Goal: Information Seeking & Learning: Learn about a topic

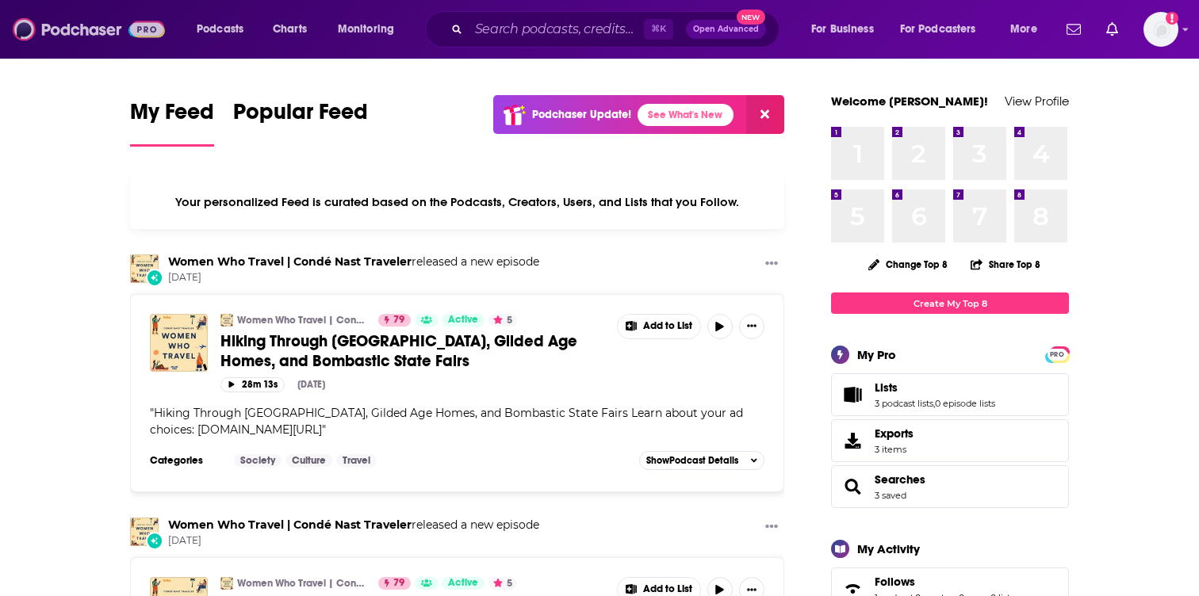
click at [75, 32] on img at bounding box center [89, 29] width 152 height 30
click at [94, 34] on img at bounding box center [89, 29] width 152 height 30
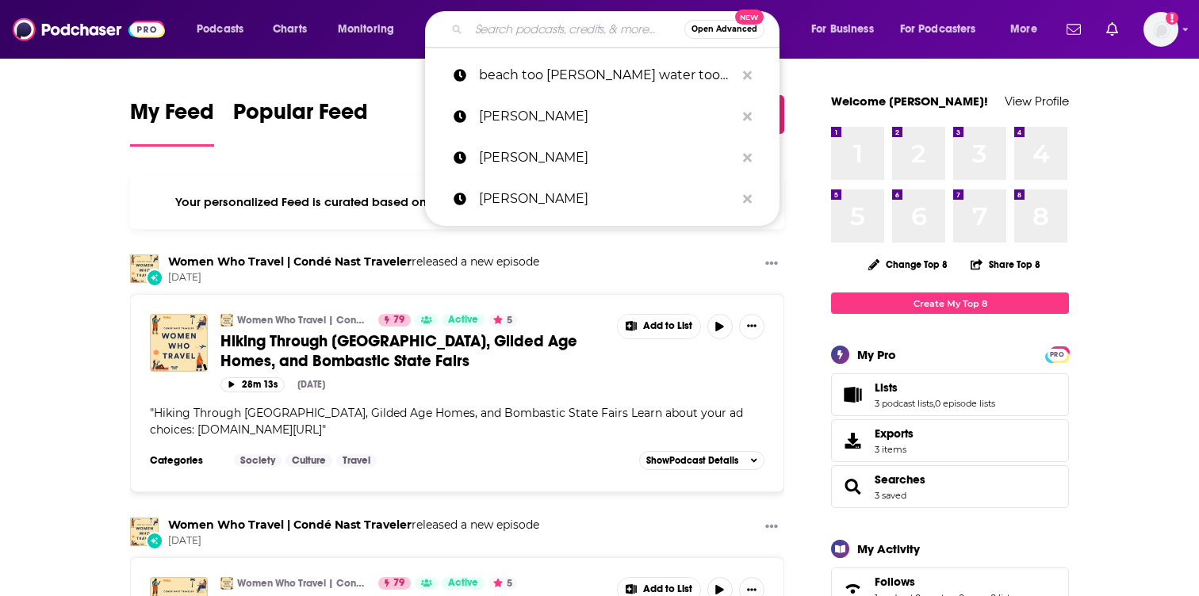
click at [551, 32] on input "Search podcasts, credits, & more..." at bounding box center [576, 29] width 216 height 25
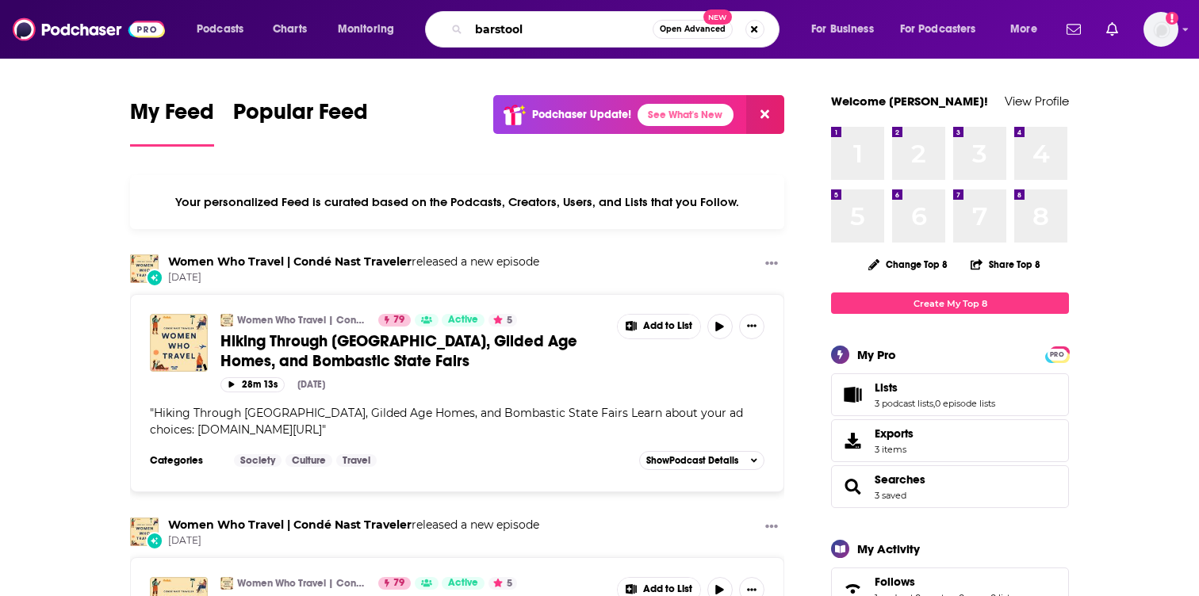
type input "barstool"
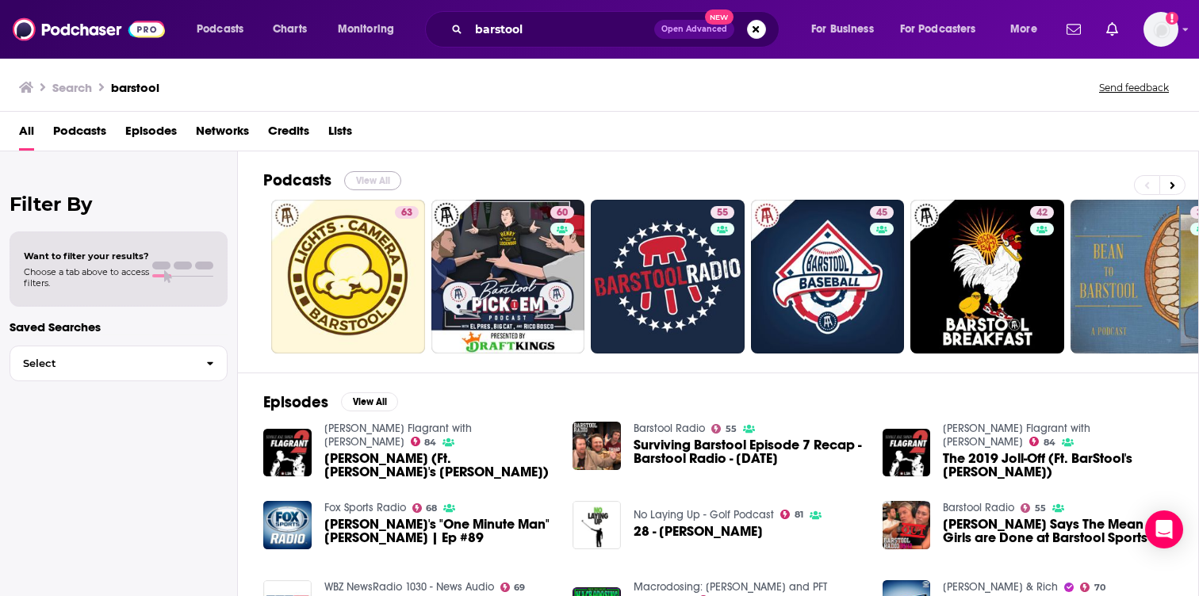
click at [357, 181] on button "View All" at bounding box center [372, 180] width 57 height 19
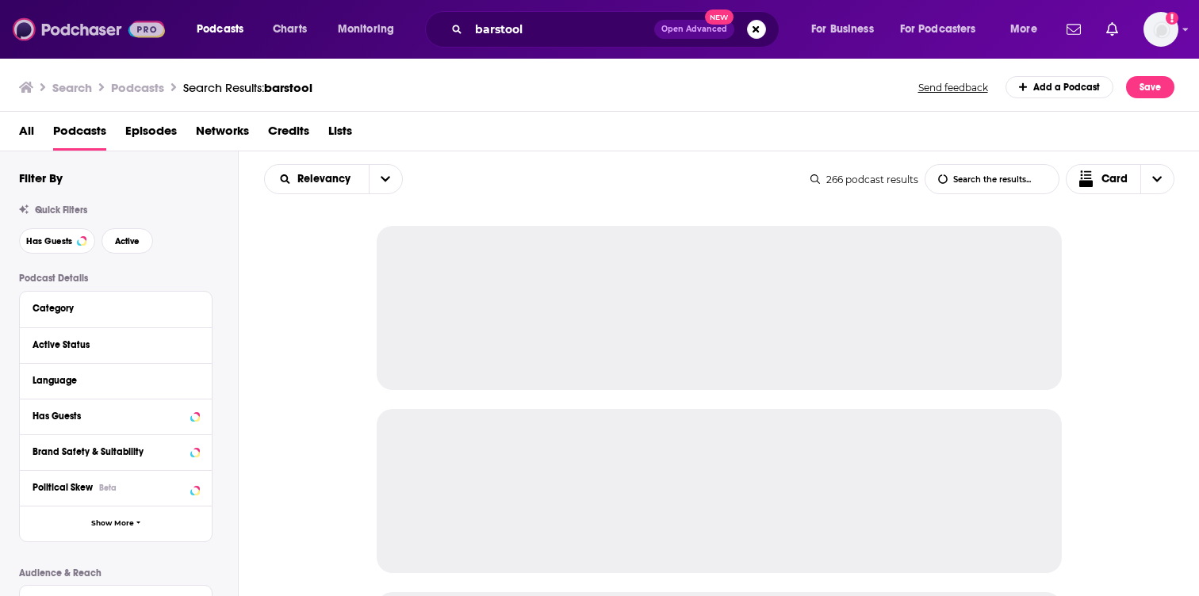
click at [62, 29] on img at bounding box center [89, 29] width 152 height 30
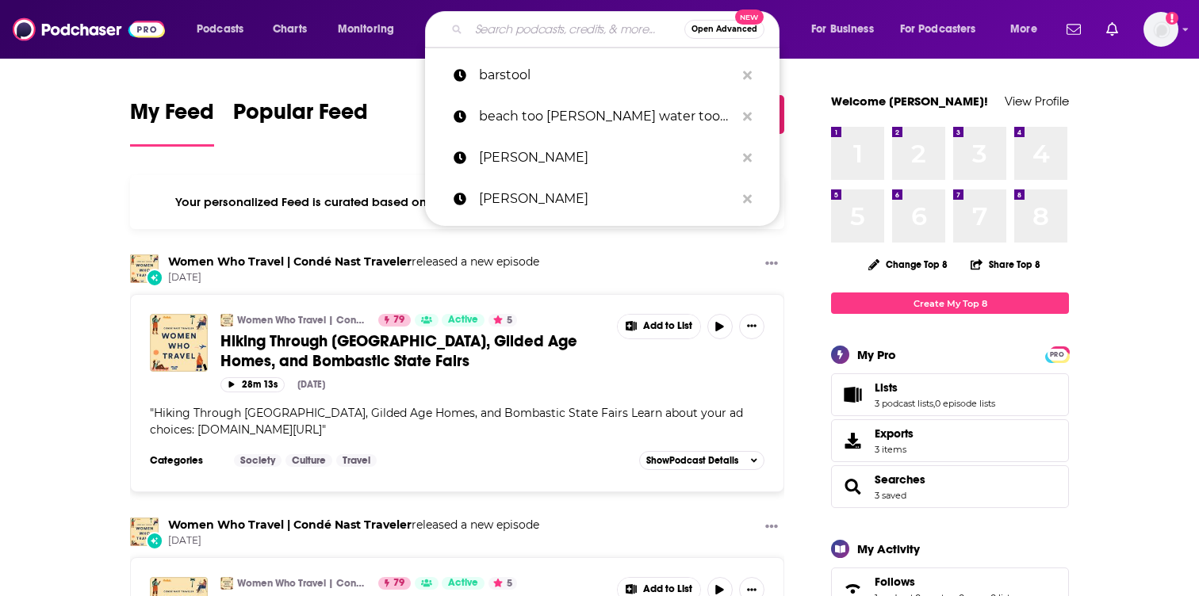
click at [552, 28] on input "Search podcasts, credits, & more..." at bounding box center [576, 29] width 216 height 25
click at [715, 29] on span "Open Advanced" at bounding box center [724, 29] width 66 height 8
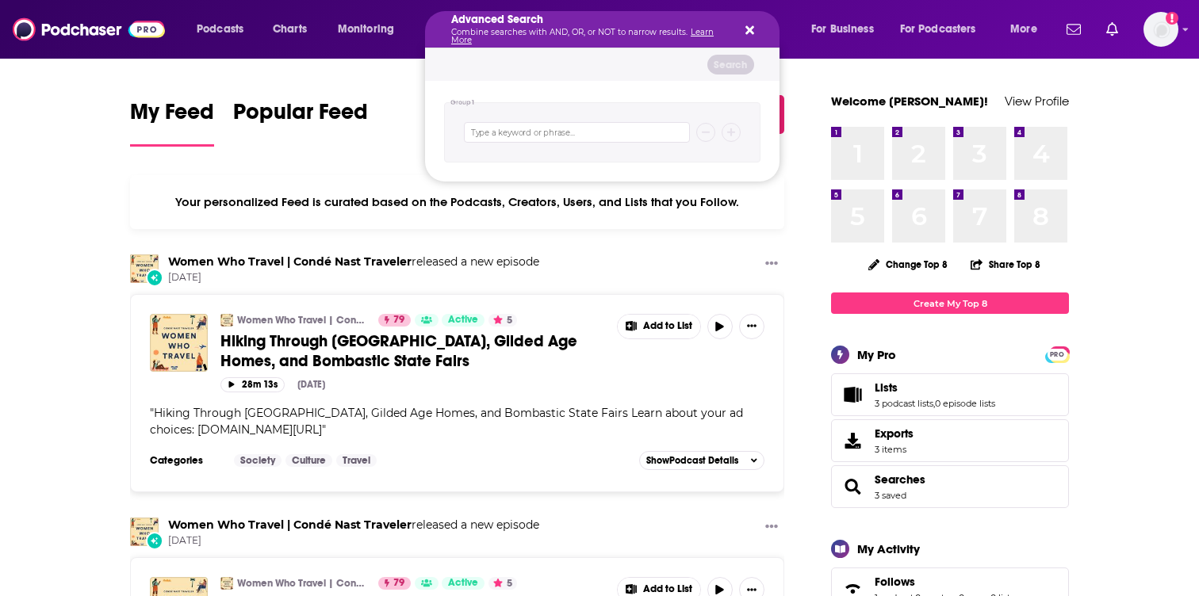
click at [745, 26] on icon "Search podcasts, credits, & more..." at bounding box center [749, 30] width 9 height 13
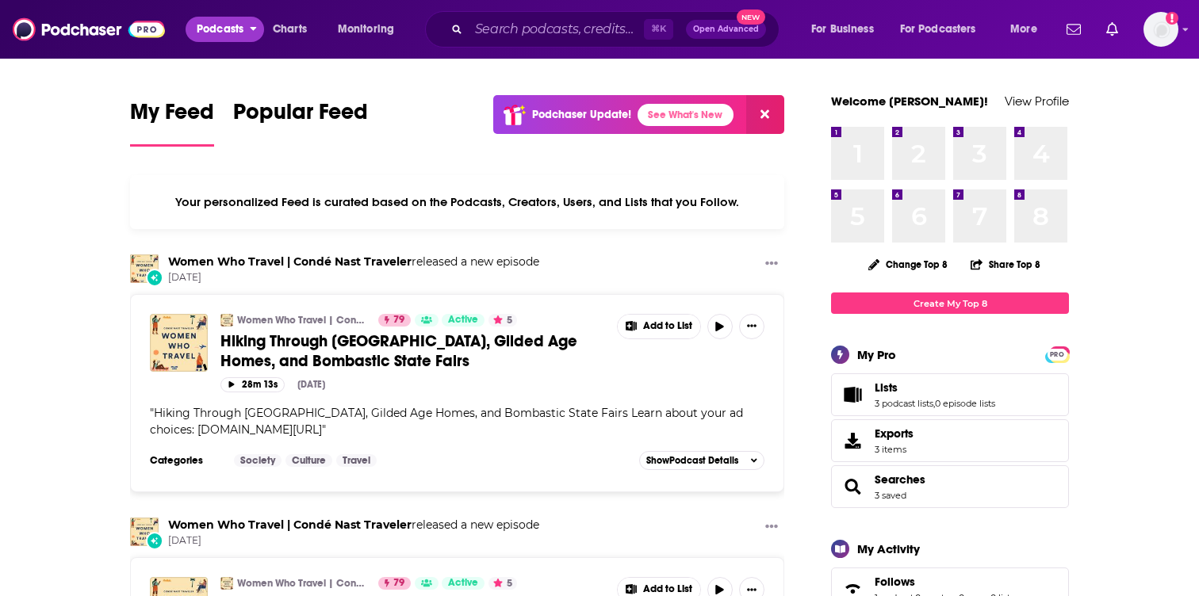
click at [227, 25] on span "Podcasts" at bounding box center [220, 29] width 47 height 22
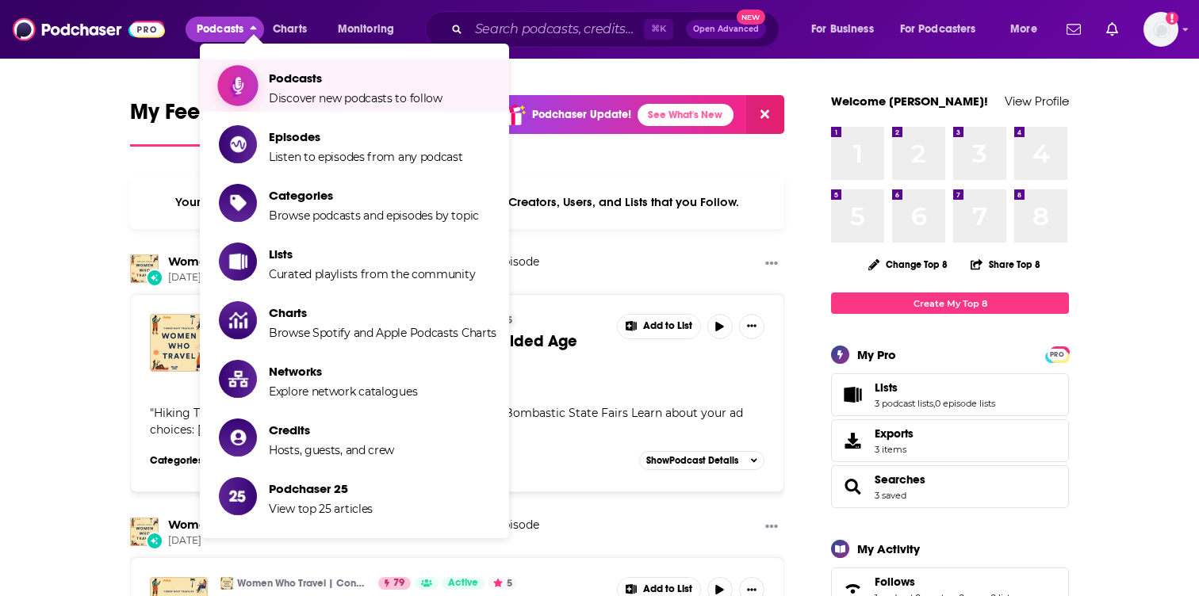
click at [326, 101] on span "Discover new podcasts to follow" at bounding box center [356, 98] width 174 height 14
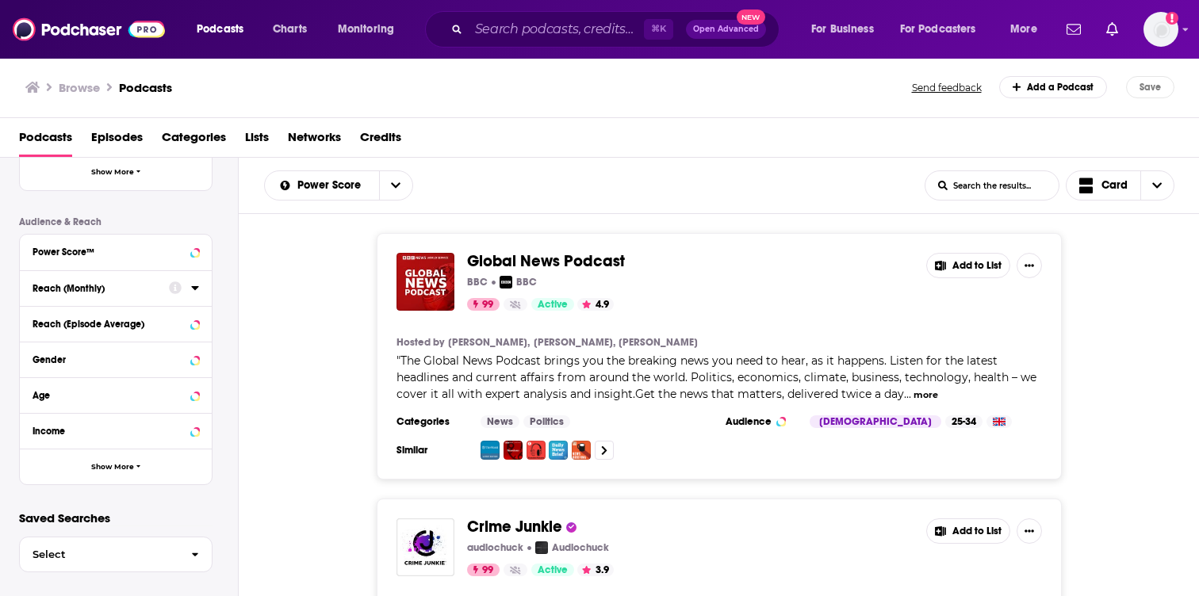
scroll to position [365, 0]
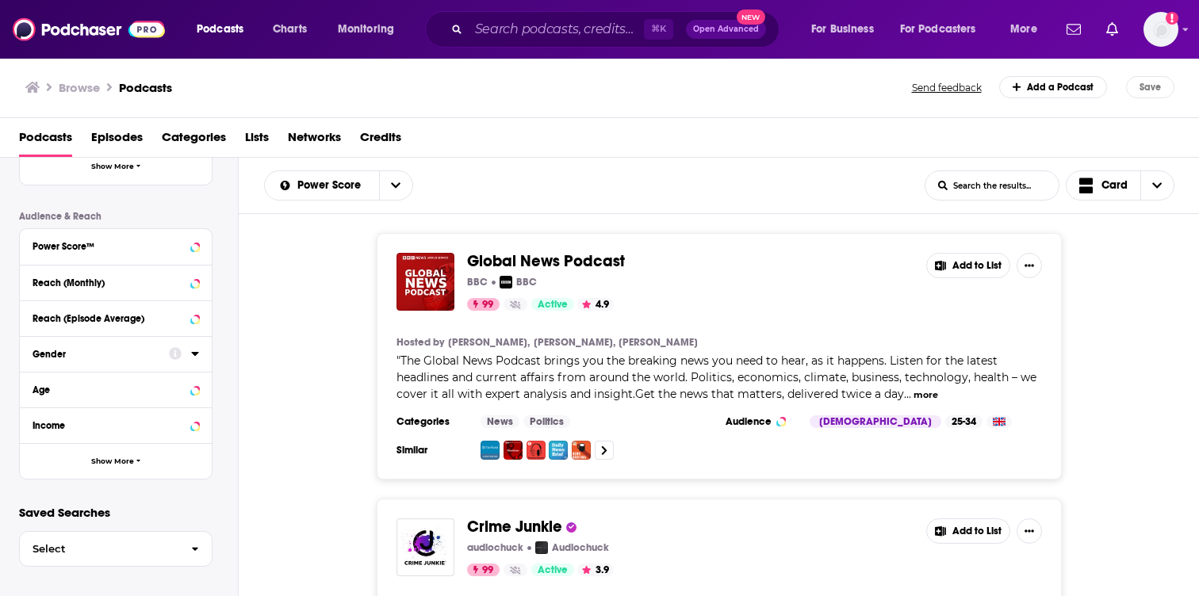
click at [189, 357] on div at bounding box center [184, 353] width 30 height 20
click at [143, 351] on div "Gender" at bounding box center [95, 354] width 126 height 11
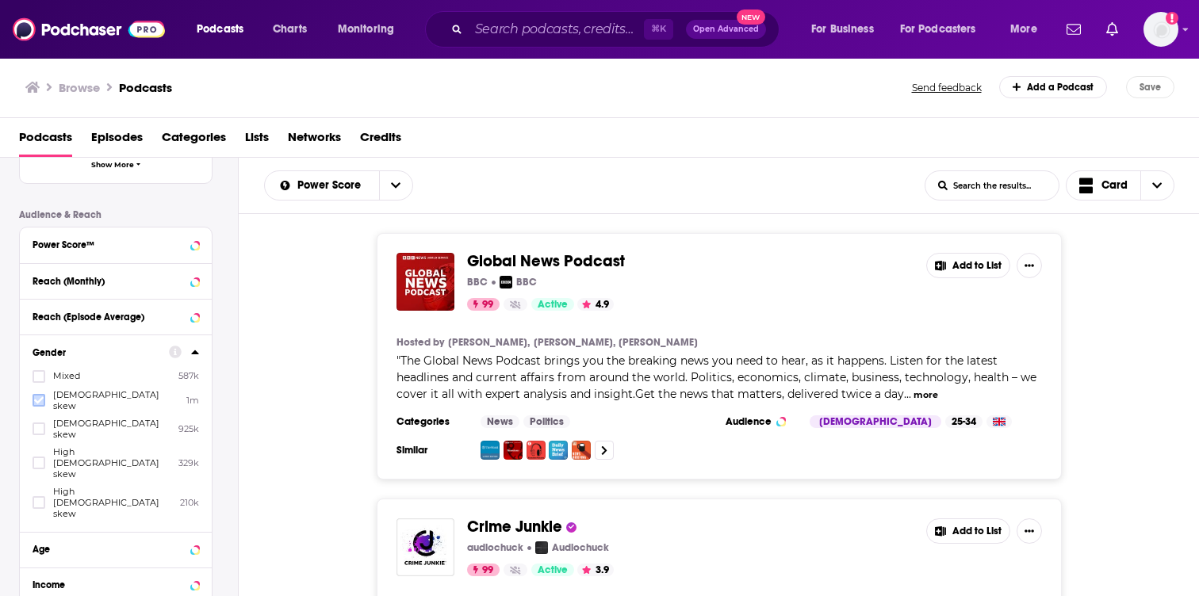
click at [36, 397] on icon at bounding box center [39, 401] width 10 height 10
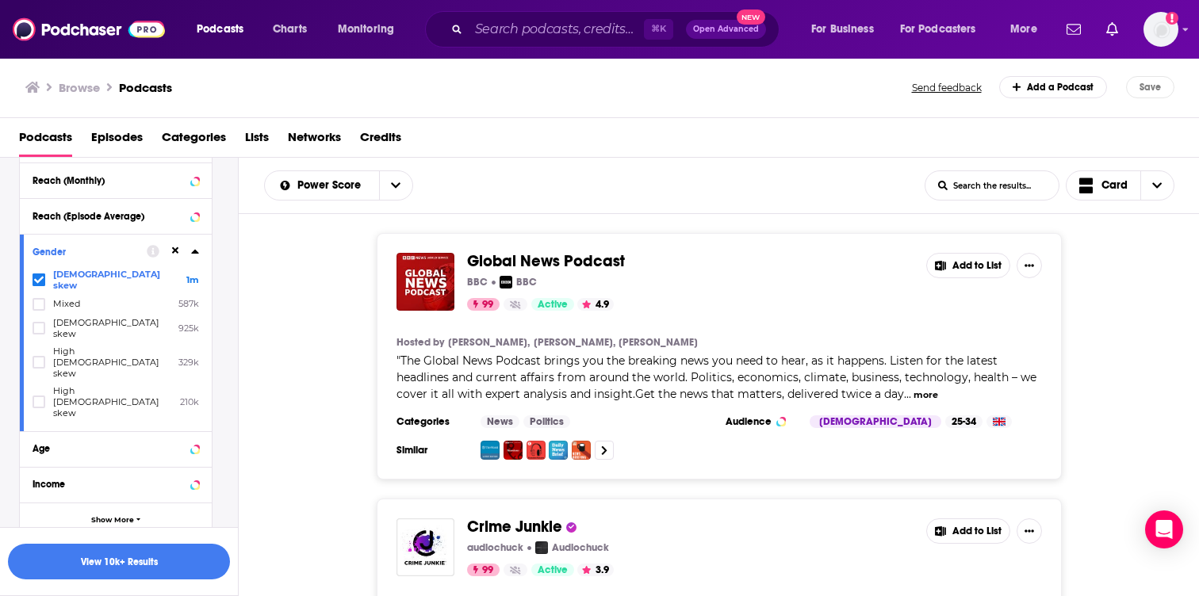
scroll to position [467, 0]
click at [146, 564] on button "View 10k+ Results" at bounding box center [119, 562] width 222 height 36
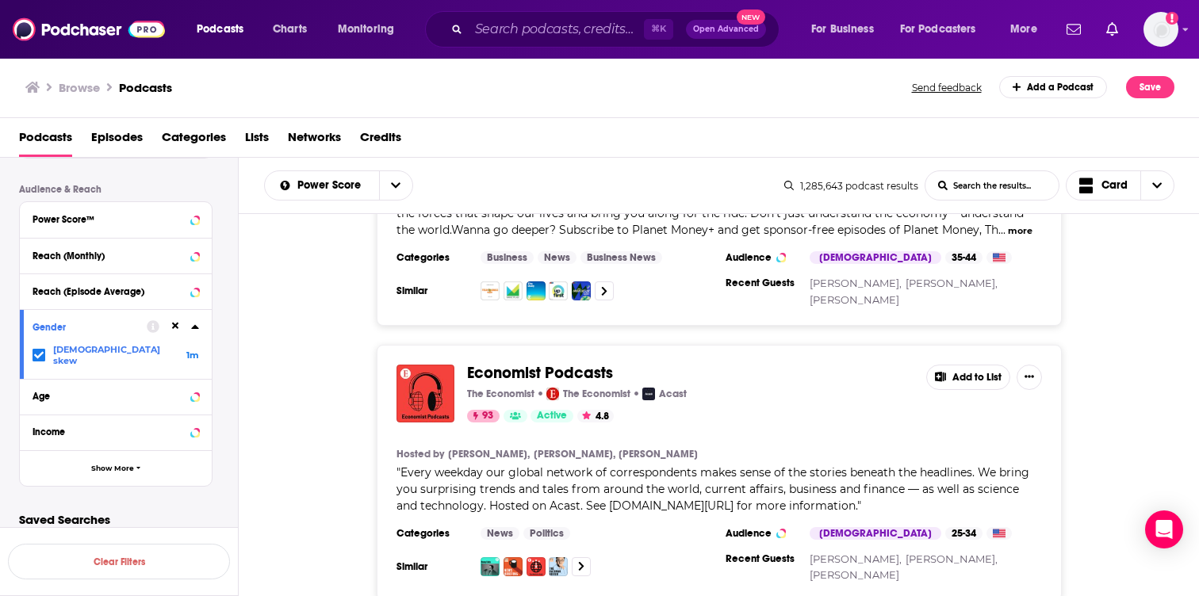
scroll to position [3495, 0]
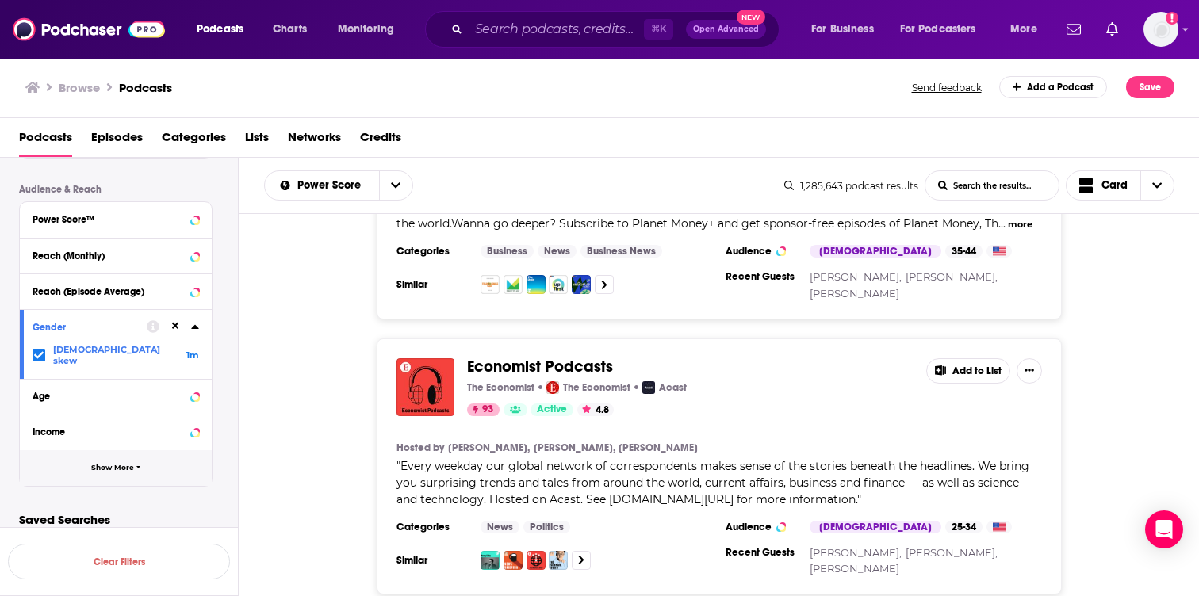
click at [133, 453] on button "Show More" at bounding box center [116, 468] width 192 height 36
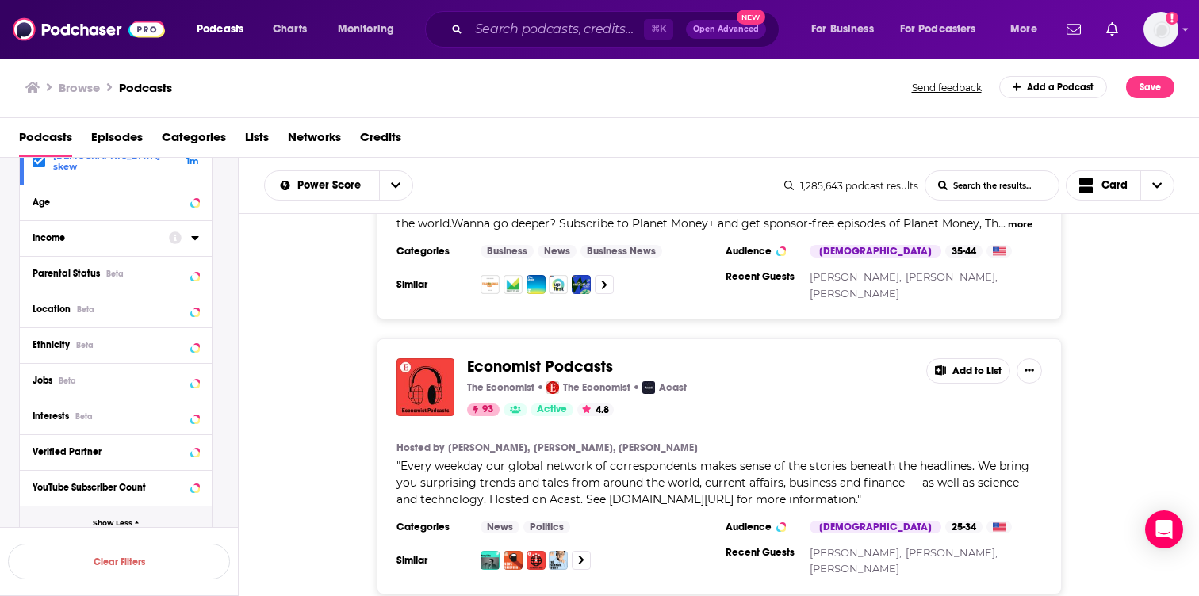
scroll to position [572, 0]
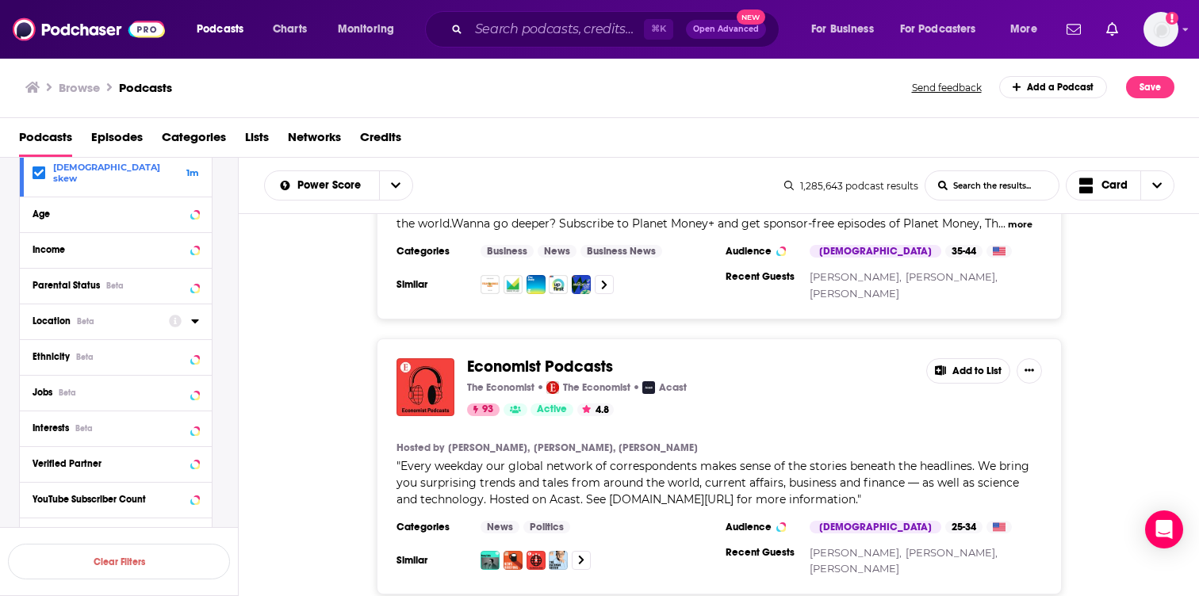
click at [63, 315] on span "Location" at bounding box center [51, 320] width 38 height 11
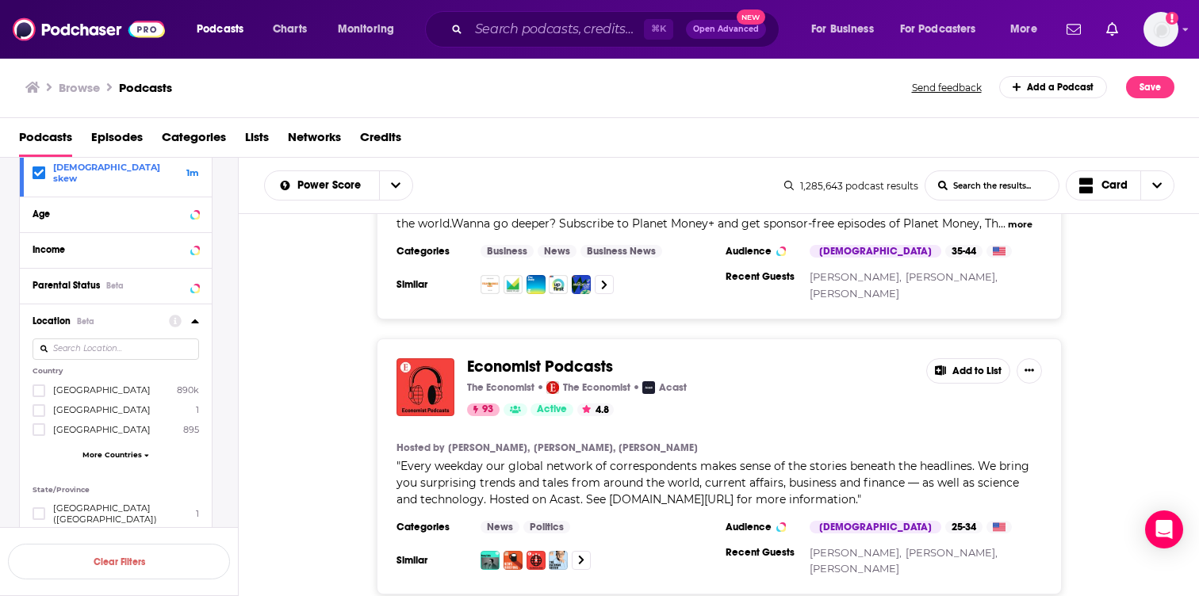
click at [62, 384] on span "[GEOGRAPHIC_DATA]" at bounding box center [101, 389] width 97 height 11
click at [39, 396] on input "multiSelectOption-unitedstates-0" at bounding box center [39, 396] width 0 height 0
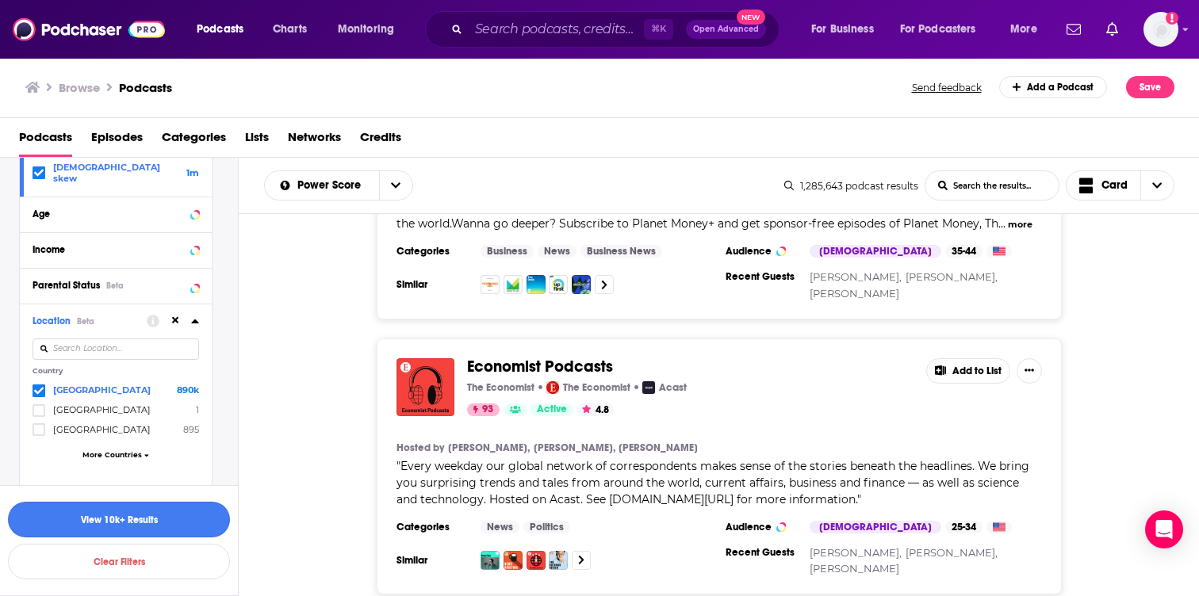
click at [155, 515] on button "View 10k+ Results" at bounding box center [119, 520] width 222 height 36
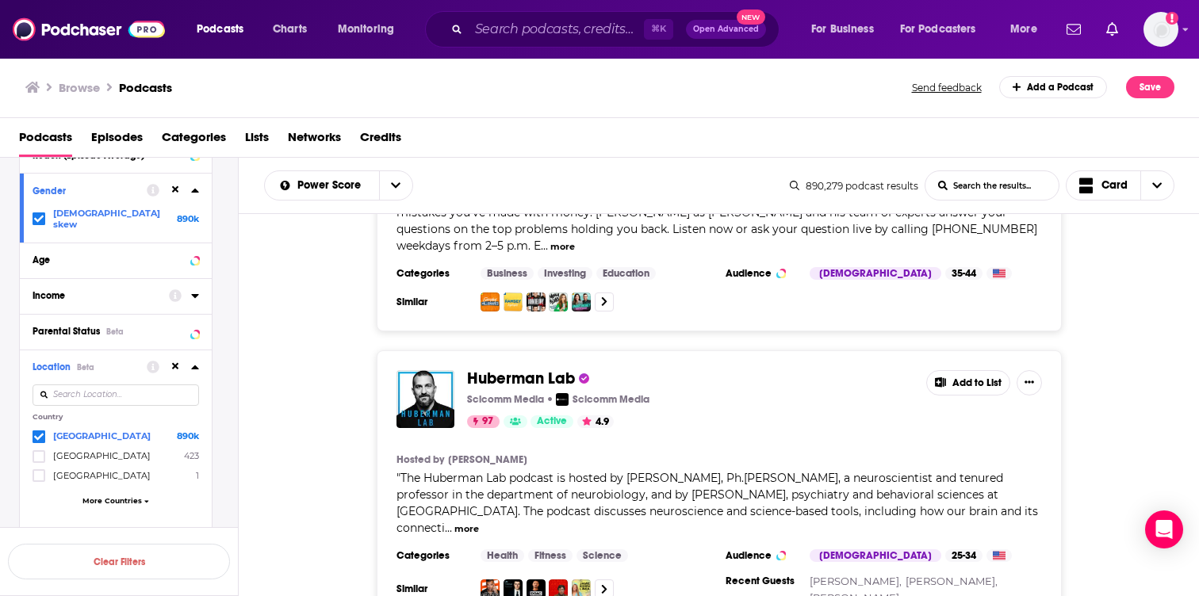
scroll to position [520, 0]
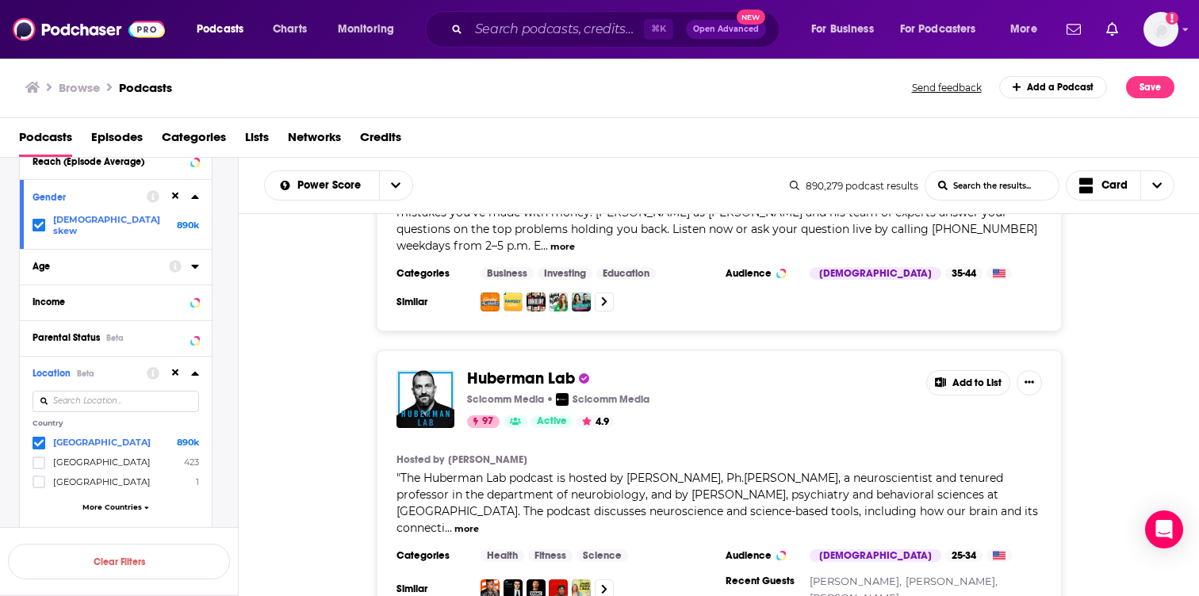
click at [143, 262] on div "Age" at bounding box center [95, 266] width 126 height 11
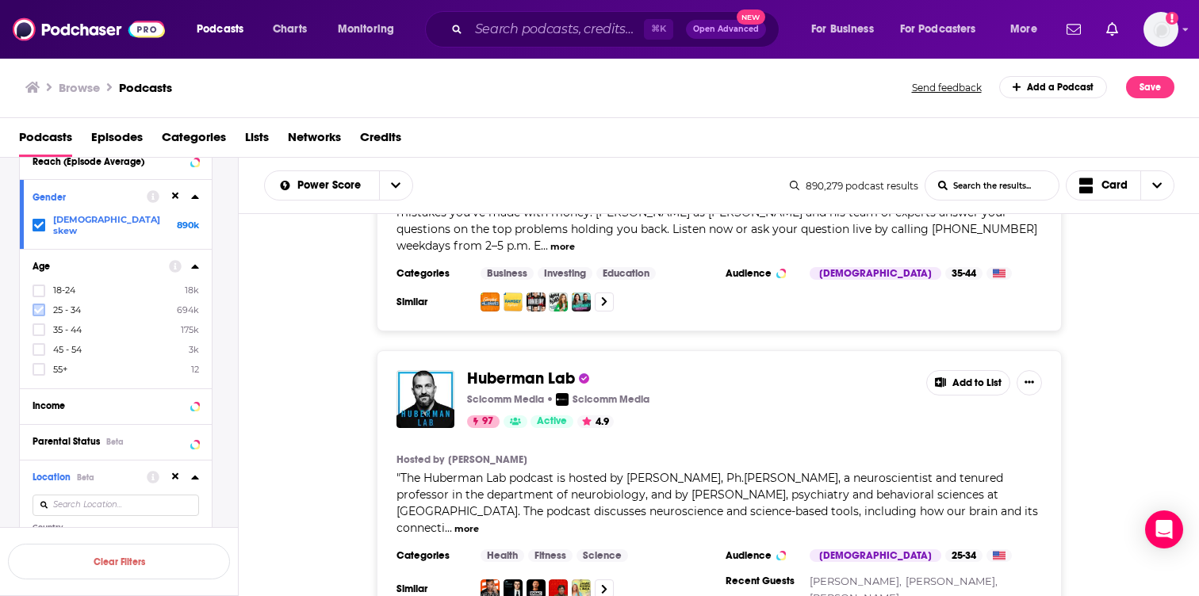
click at [36, 305] on icon at bounding box center [39, 310] width 10 height 10
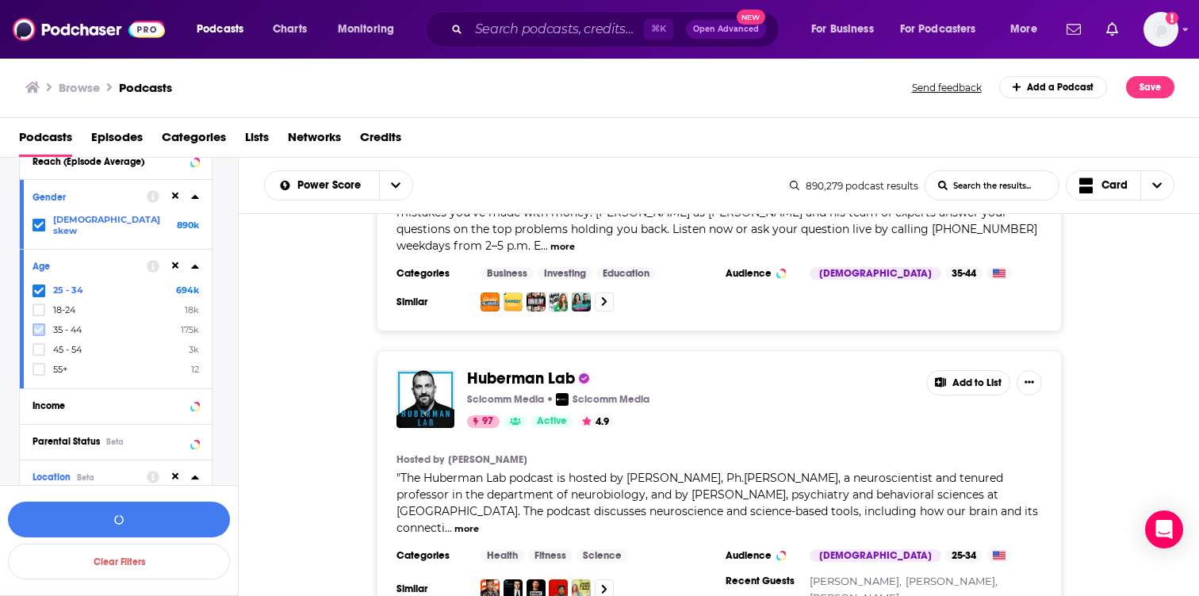
click at [38, 325] on icon at bounding box center [39, 330] width 10 height 10
click at [298, 415] on div "Huberman Lab Scicomm Media Scicomm Media 97 Active 4.9 Add to List Hosted by [P…" at bounding box center [719, 486] width 961 height 273
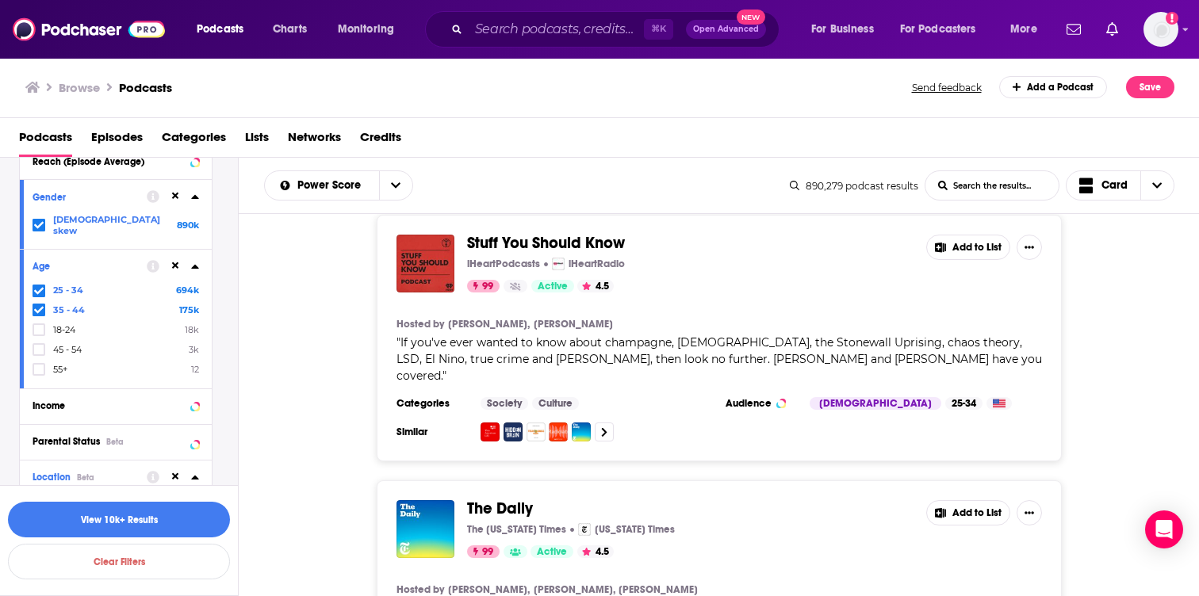
scroll to position [0, 0]
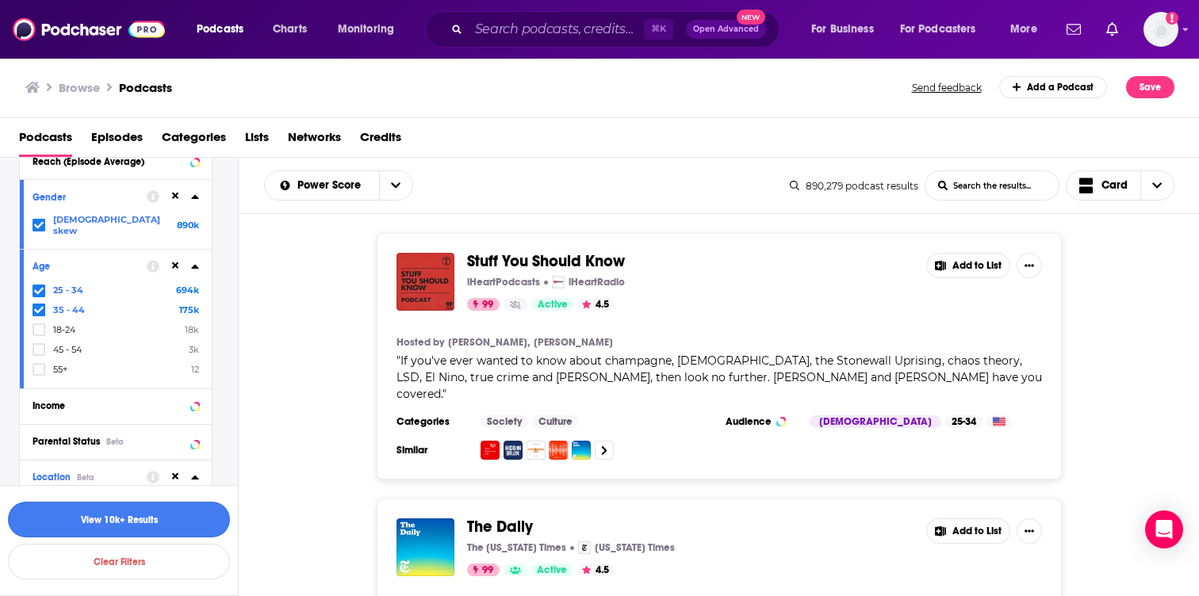
click at [155, 520] on button "View 10k+ Results" at bounding box center [119, 520] width 222 height 36
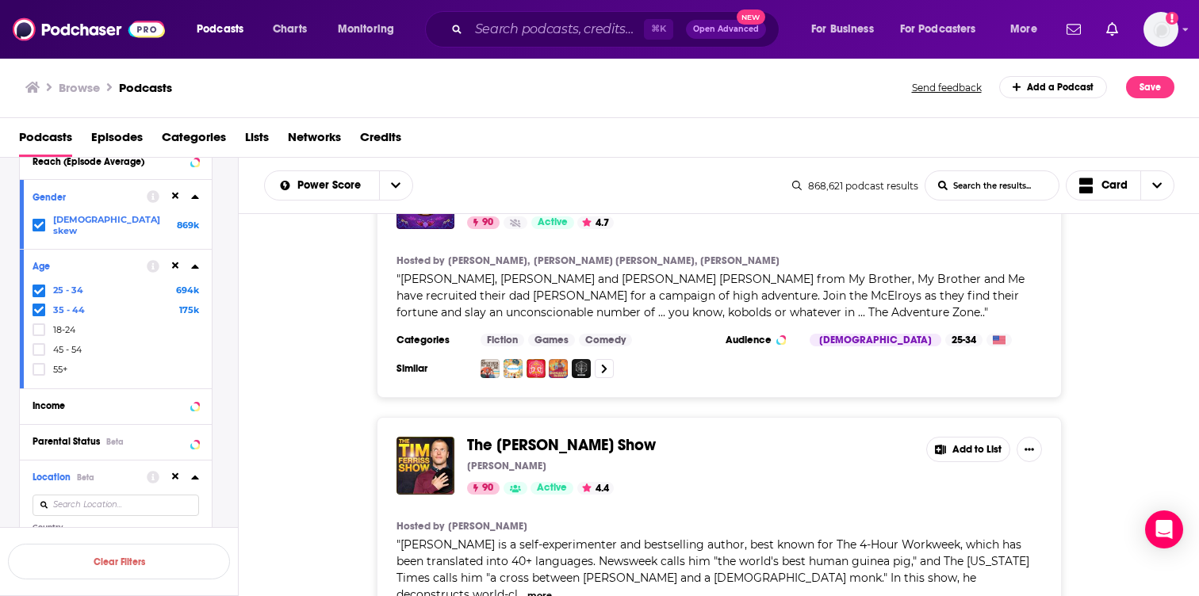
scroll to position [6483, 0]
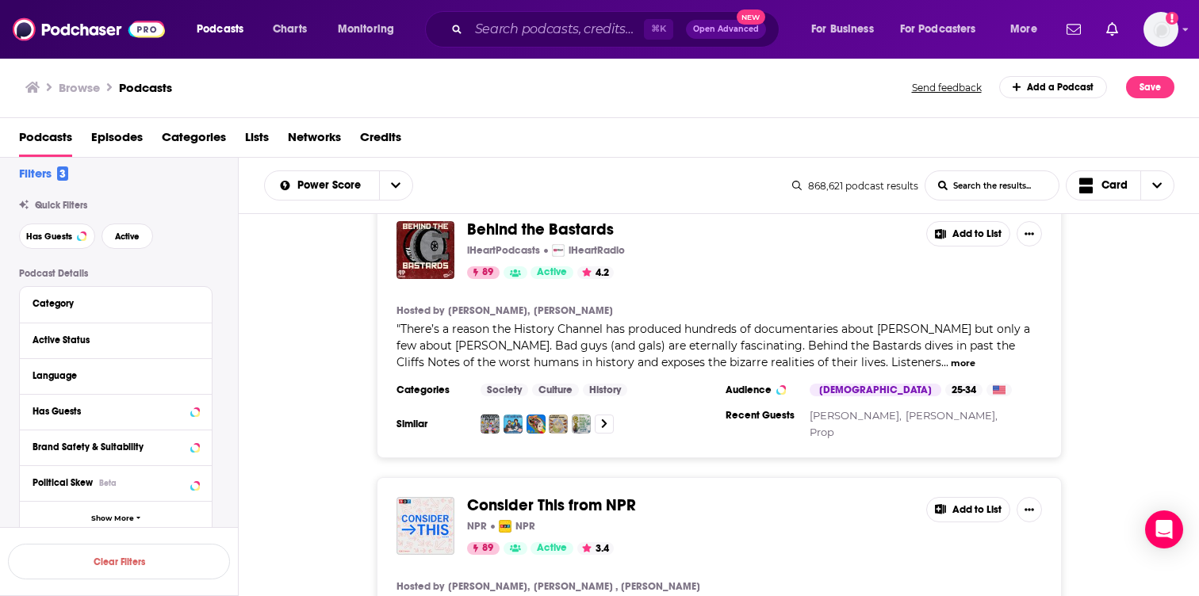
scroll to position [0, 0]
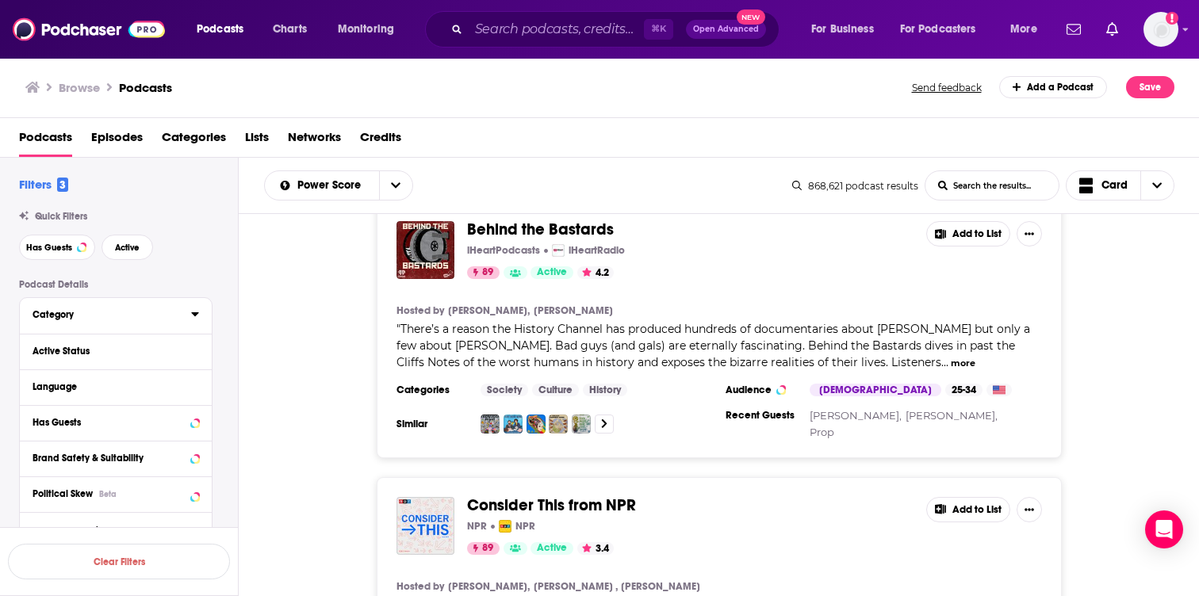
click at [194, 319] on icon at bounding box center [195, 314] width 8 height 13
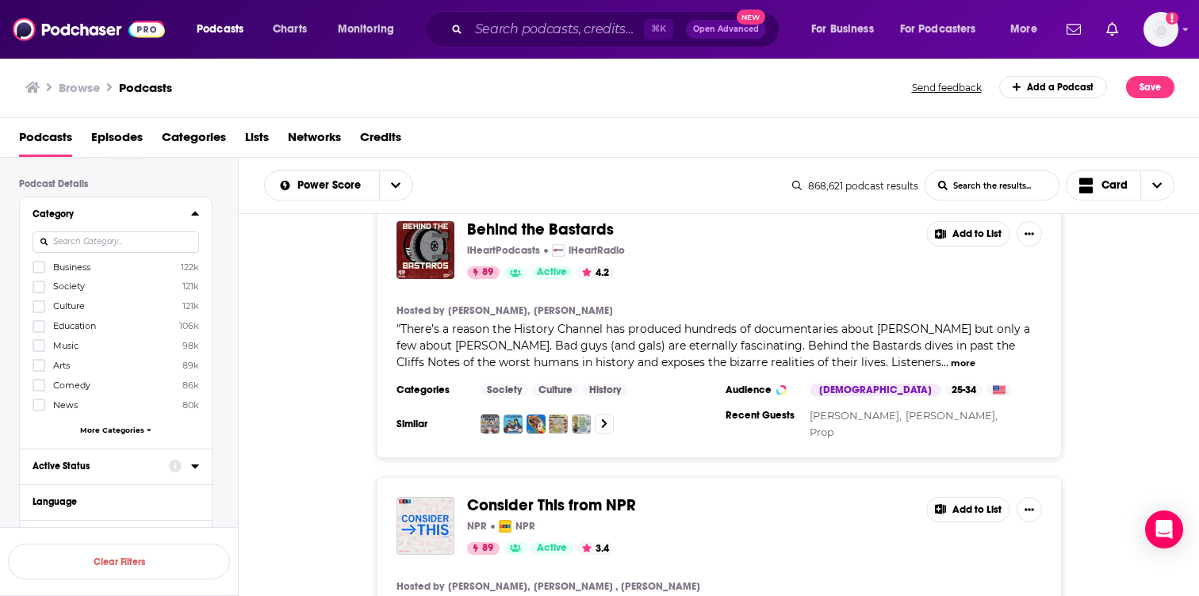
scroll to position [109, 0]
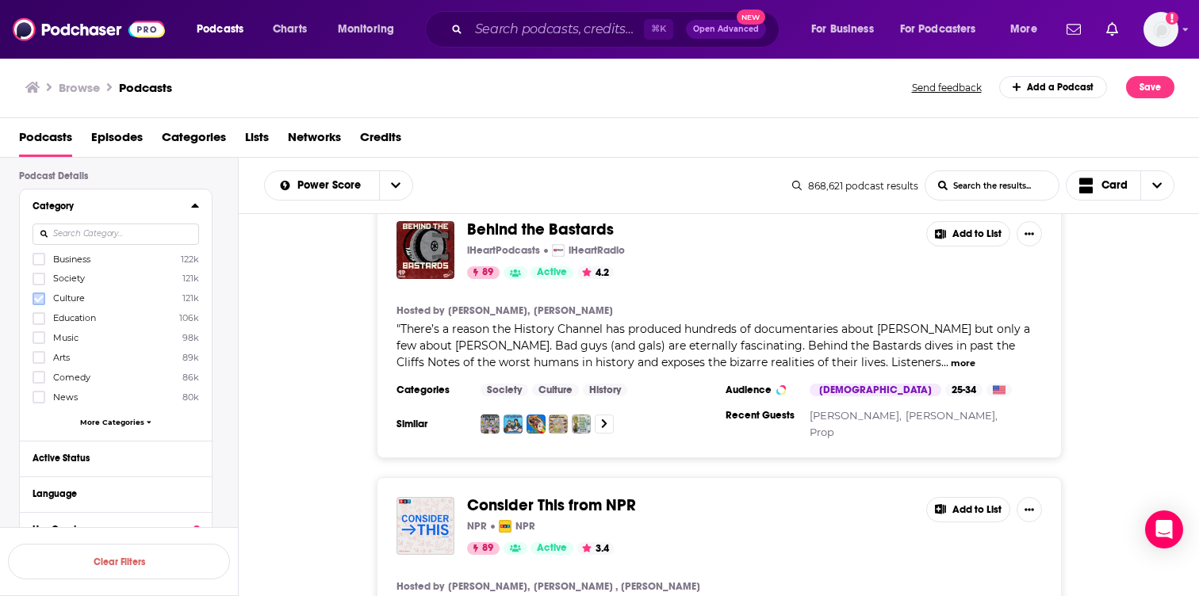
click at [36, 302] on icon at bounding box center [39, 299] width 10 height 10
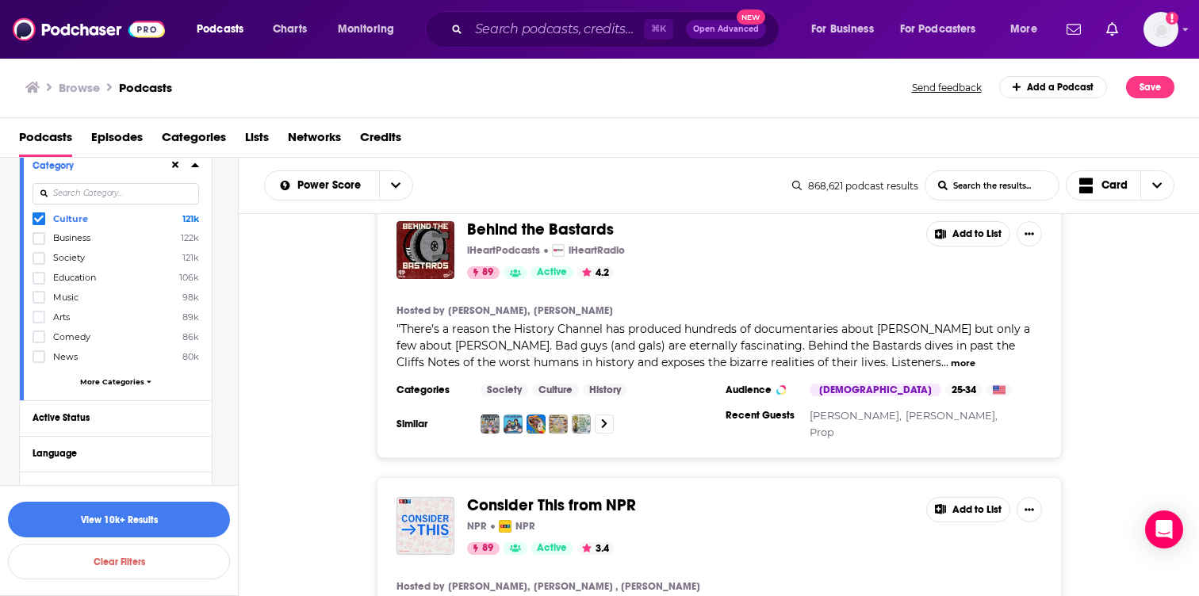
scroll to position [162, 0]
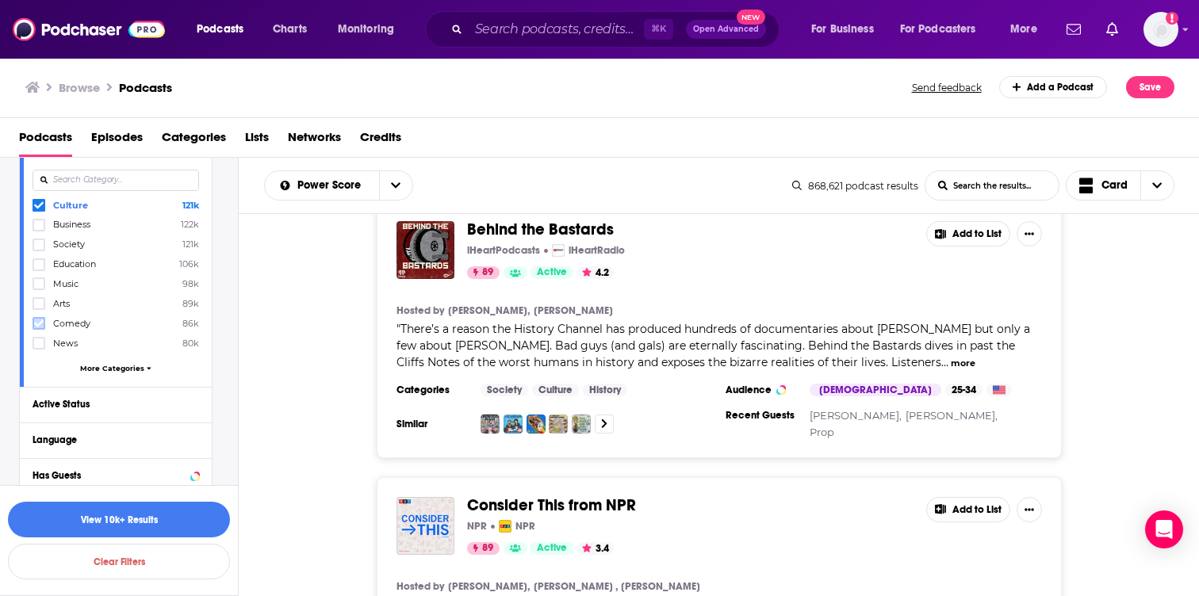
click at [39, 320] on icon at bounding box center [39, 324] width 10 height 10
click at [39, 266] on icon at bounding box center [39, 264] width 10 height 7
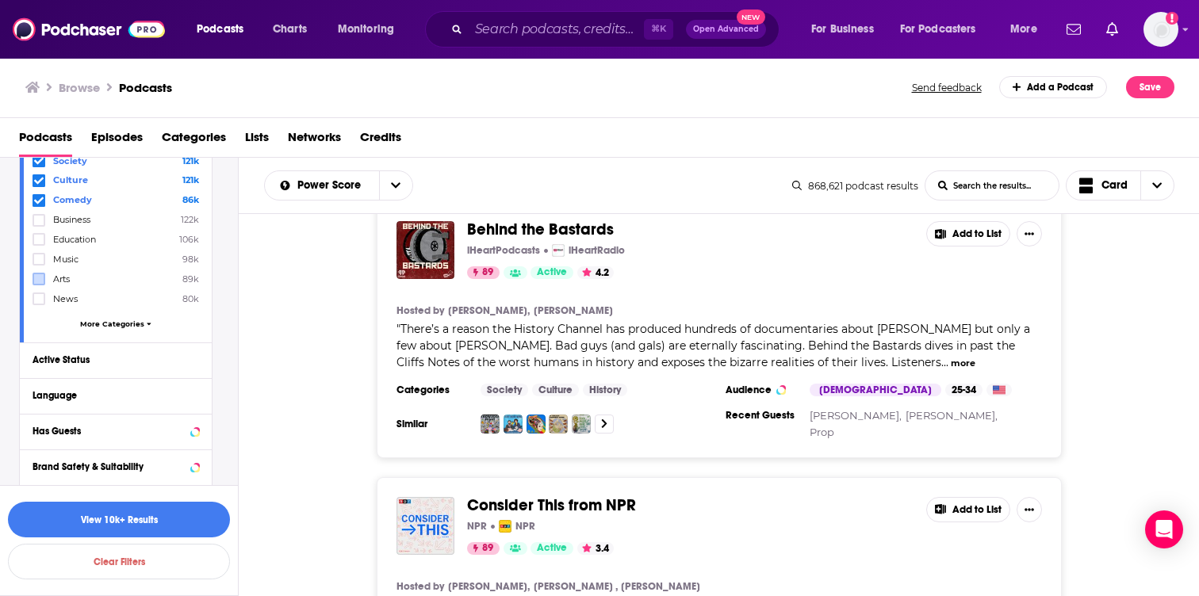
scroll to position [210, 0]
click at [111, 525] on button "View 10k+ Results" at bounding box center [119, 520] width 222 height 36
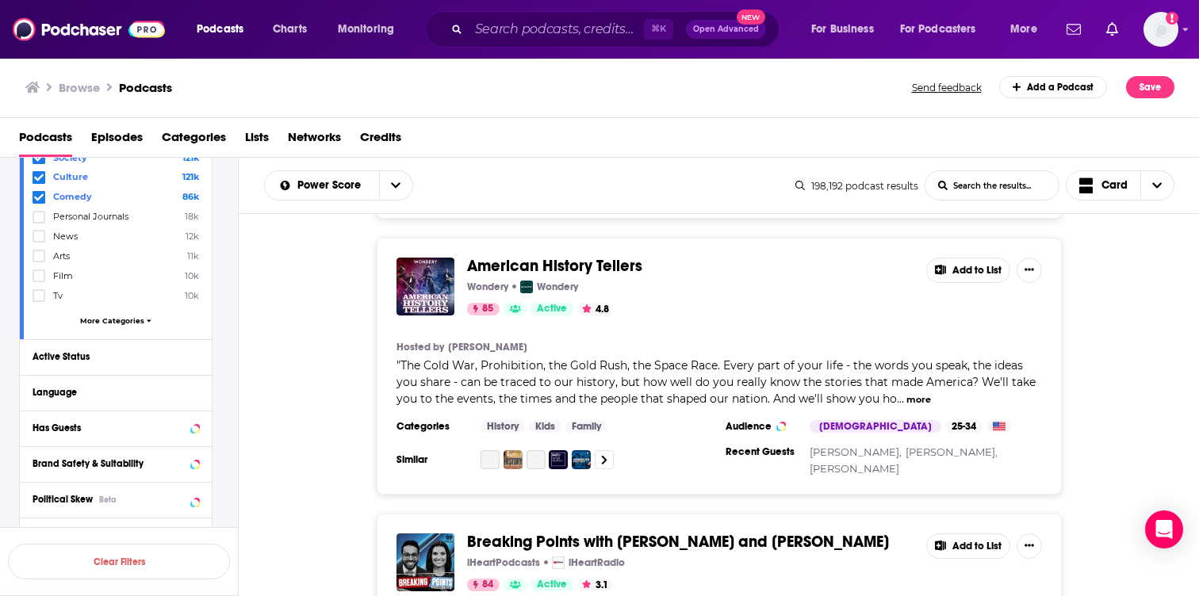
scroll to position [6374, 0]
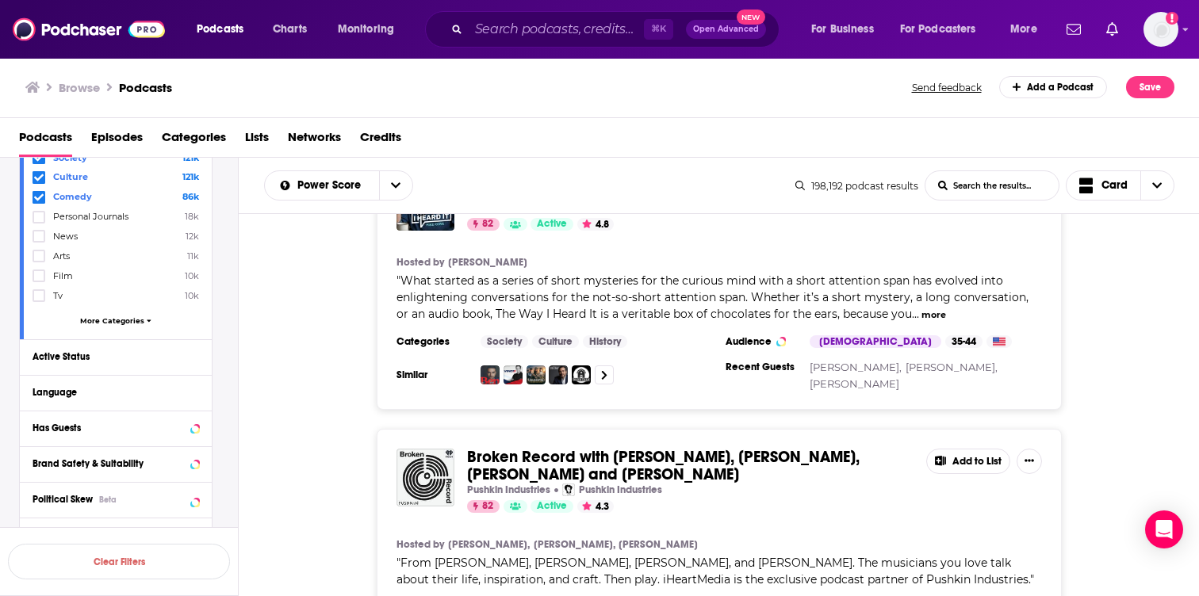
scroll to position [13000, 0]
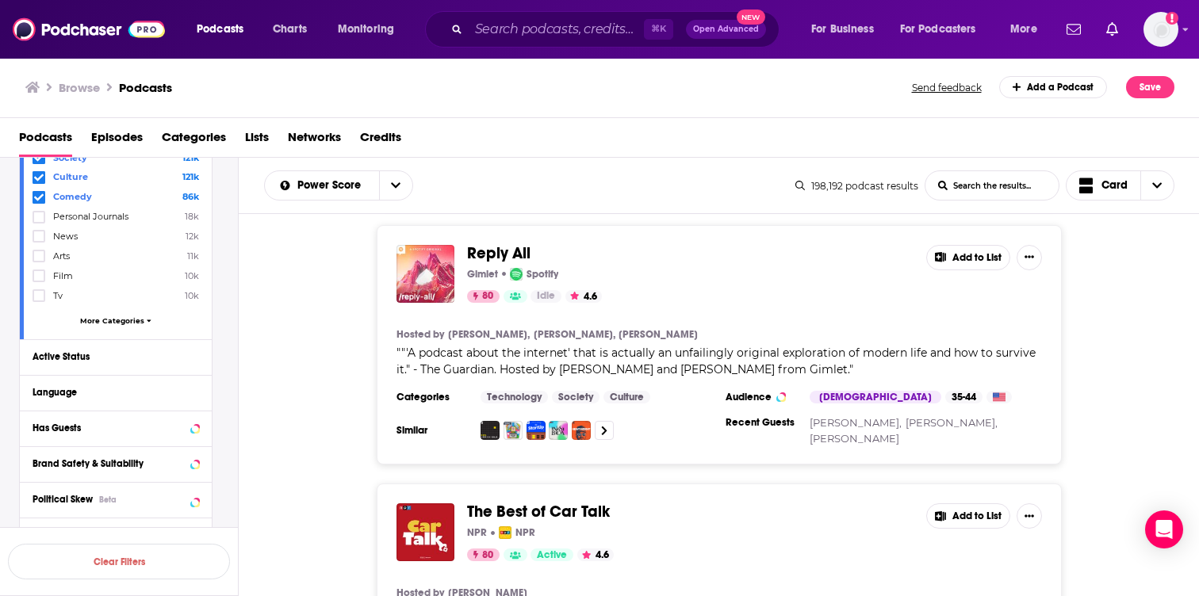
scroll to position [19628, 0]
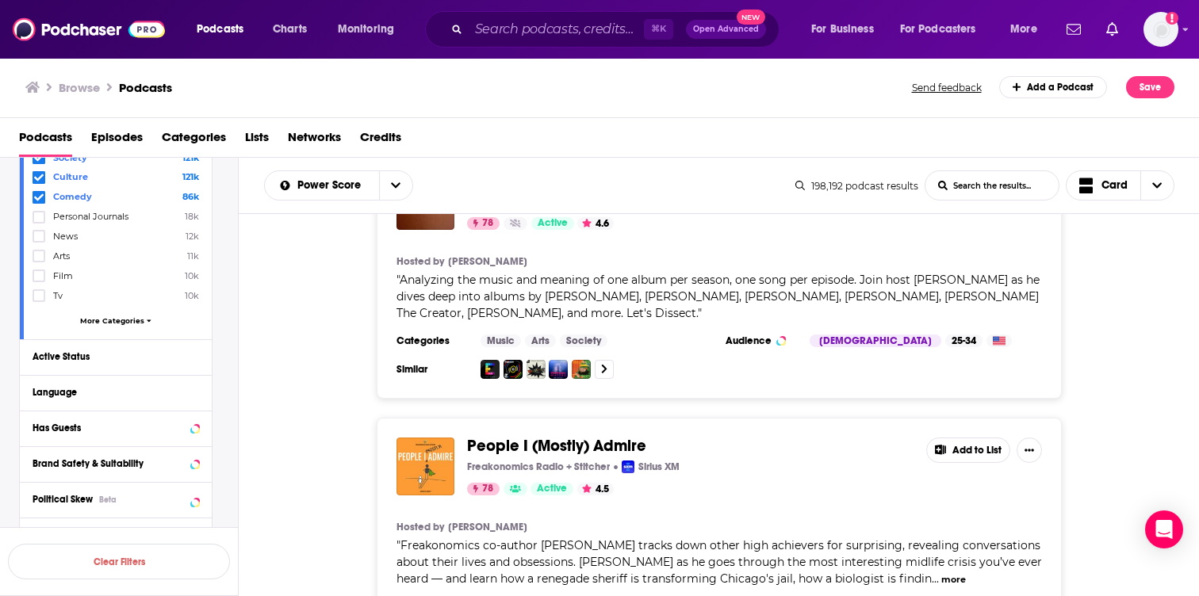
scroll to position [25033, 0]
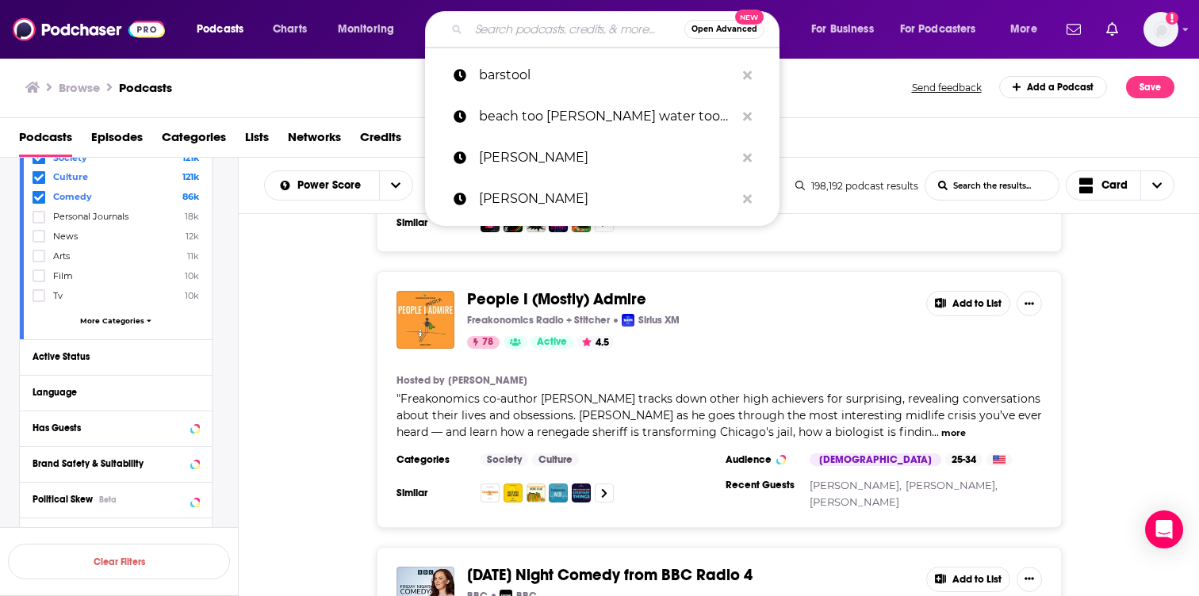
click at [538, 29] on input "Search podcasts, credits, & more..." at bounding box center [576, 29] width 216 height 25
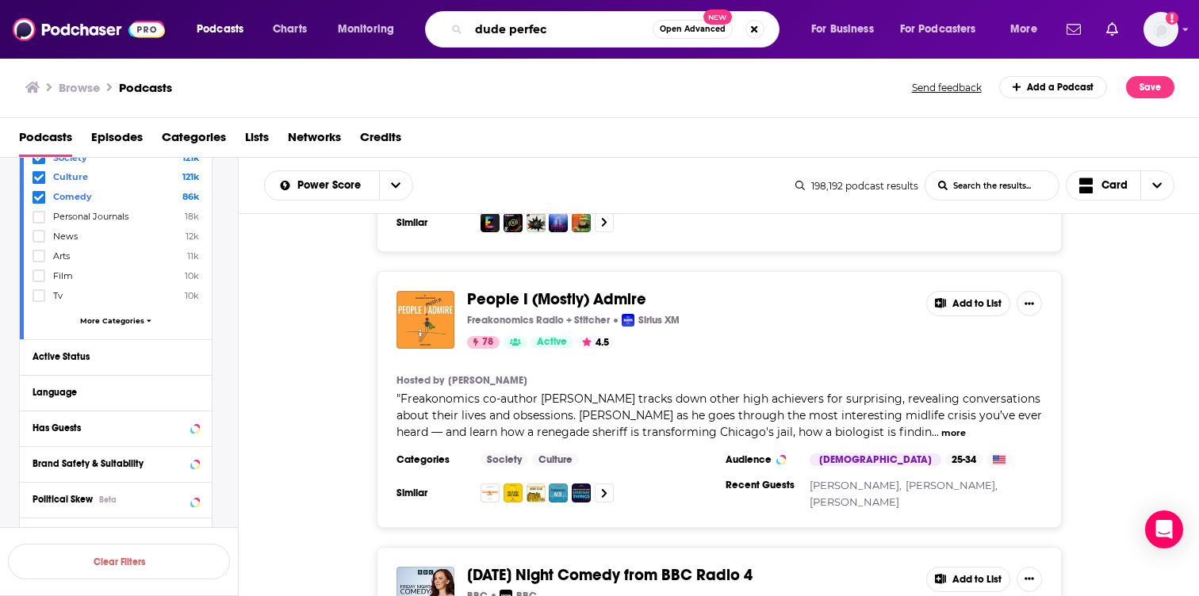
type input "dude perfect"
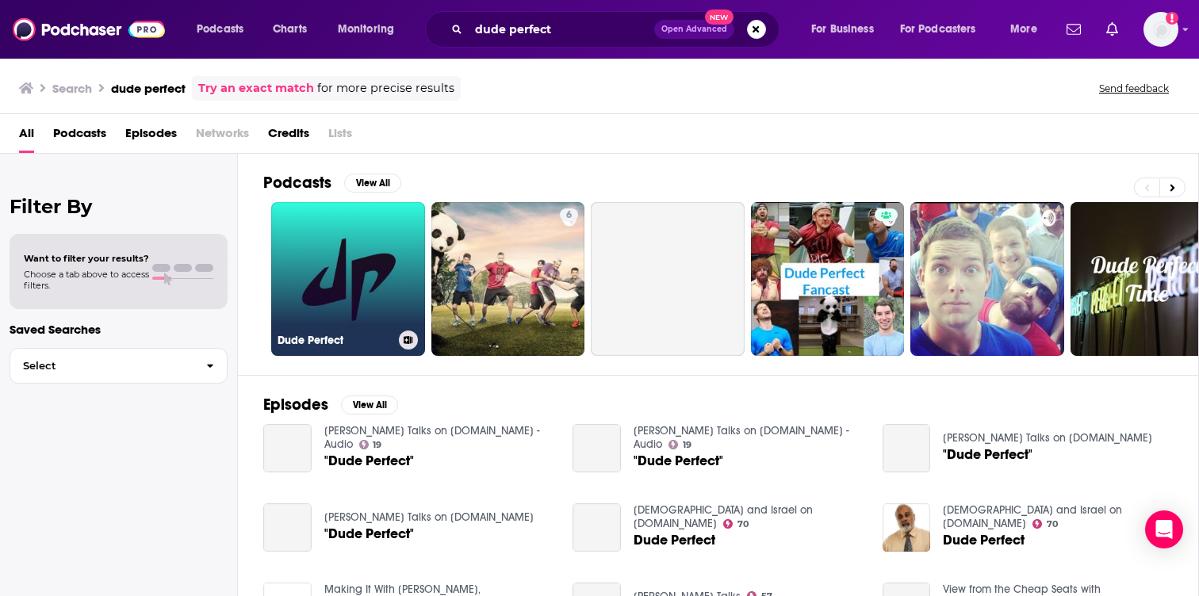
click at [340, 231] on link "Dude Perfect" at bounding box center [348, 279] width 154 height 154
